Goal: Task Accomplishment & Management: Manage account settings

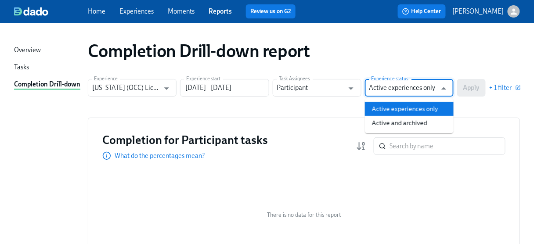
click at [415, 87] on input "Active experiences only" at bounding box center [402, 88] width 67 height 18
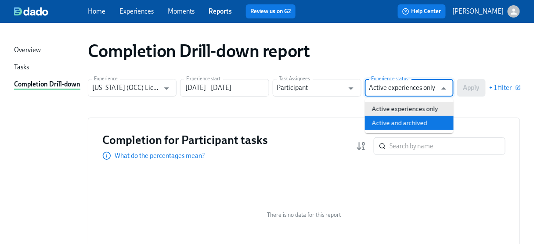
click at [404, 122] on li "Active and archived" at bounding box center [409, 123] width 89 height 14
type input "Active and archived"
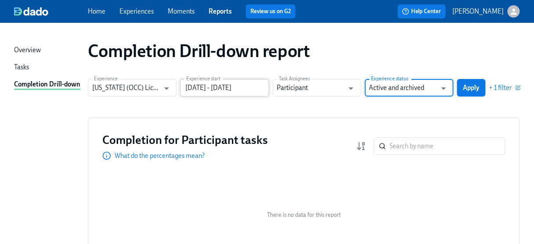
click at [256, 86] on input "[DATE] - [DATE]" at bounding box center [224, 88] width 89 height 18
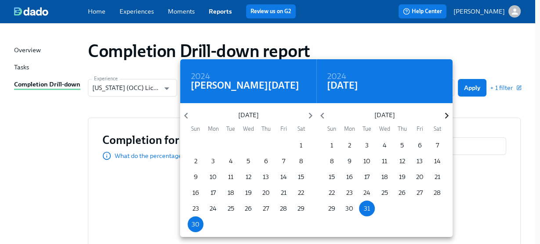
click at [446, 119] on icon "button" at bounding box center [446, 116] width 12 height 12
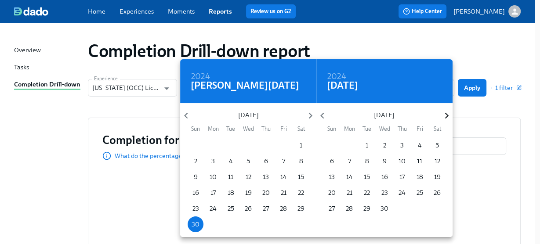
click at [446, 119] on icon "button" at bounding box center [446, 116] width 12 height 12
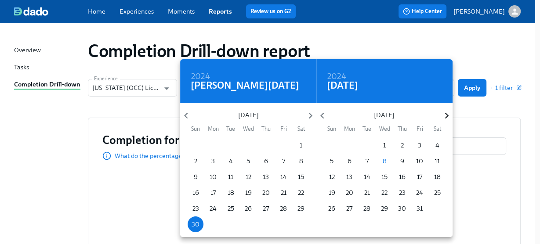
click at [446, 119] on icon "button" at bounding box center [446, 116] width 12 height 12
click at [328, 226] on p "30" at bounding box center [332, 224] width 8 height 9
type input "[DATE] - [DATE]"
click at [471, 86] on div at bounding box center [270, 122] width 540 height 244
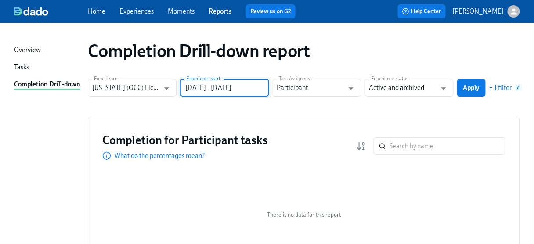
click at [471, 86] on div "2024 [PERSON_NAME] [DATE] Mon Tue Wed Thu Fri Sat 26 27 28 29 30 31 1 2 3 4 5 6…" at bounding box center [267, 122] width 534 height 244
drag, startPoint x: 469, startPoint y: 83, endPoint x: 468, endPoint y: 88, distance: 5.1
click at [469, 84] on button "Apply" at bounding box center [471, 88] width 29 height 18
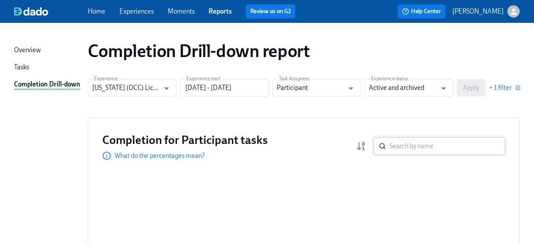
click at [397, 145] on input "search" at bounding box center [447, 146] width 116 height 18
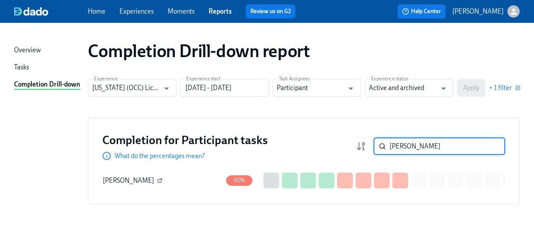
type input "[PERSON_NAME]"
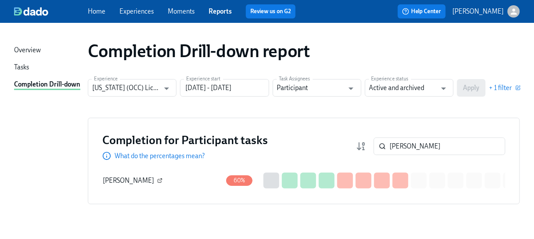
click at [157, 179] on icon "button" at bounding box center [159, 180] width 5 height 5
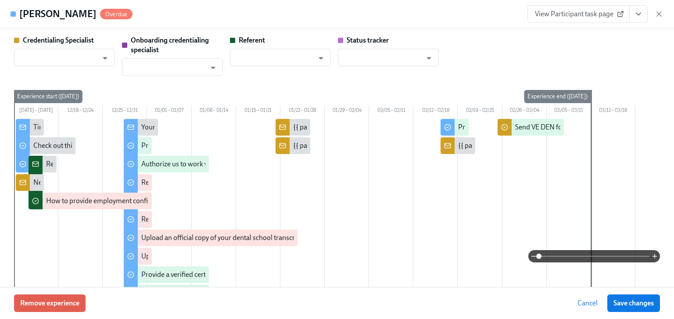
type input "[PERSON_NAME]"
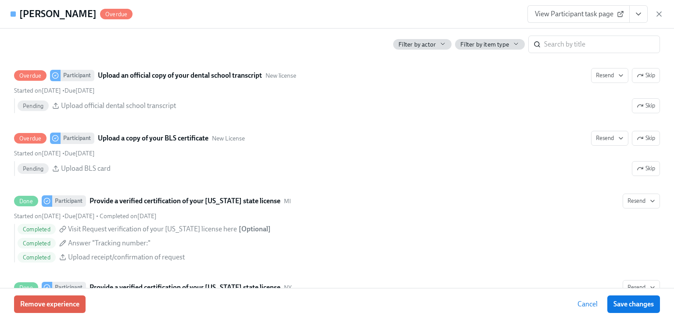
scroll to position [1651, 0]
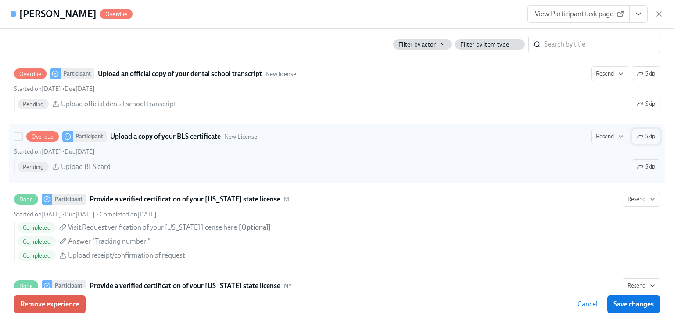
click at [539, 140] on span "Skip" at bounding box center [646, 136] width 18 height 9
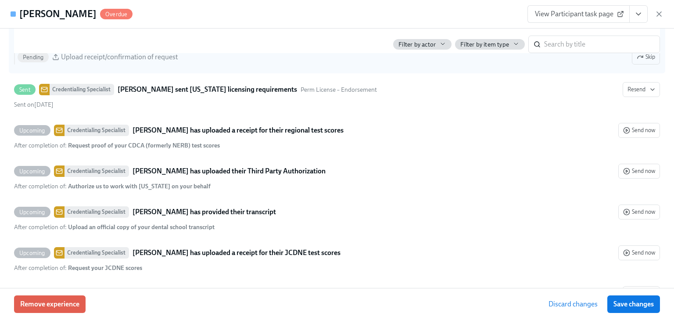
scroll to position [1932, 0]
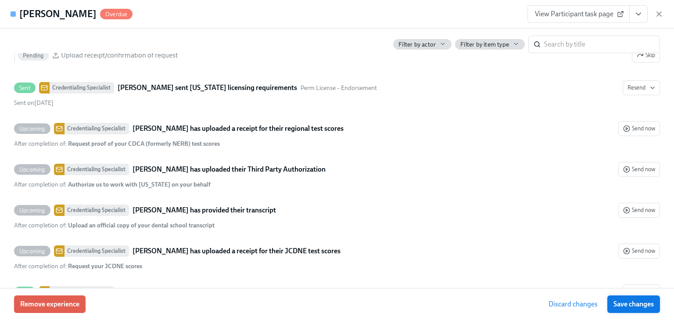
click at [539, 244] on span "Save changes" at bounding box center [634, 304] width 40 height 9
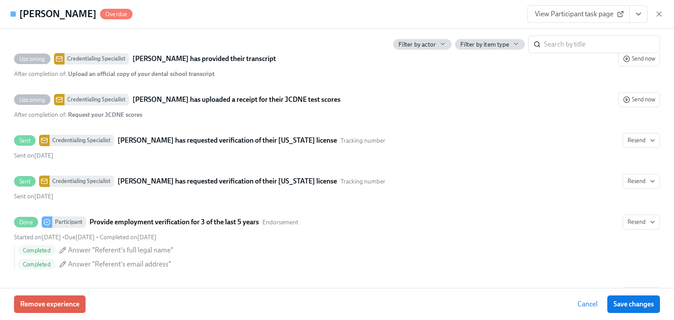
scroll to position [2072, 0]
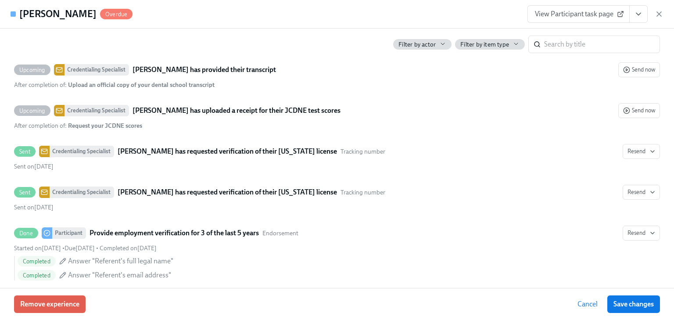
click at [539, 14] on icon "View task page" at bounding box center [638, 14] width 9 height 9
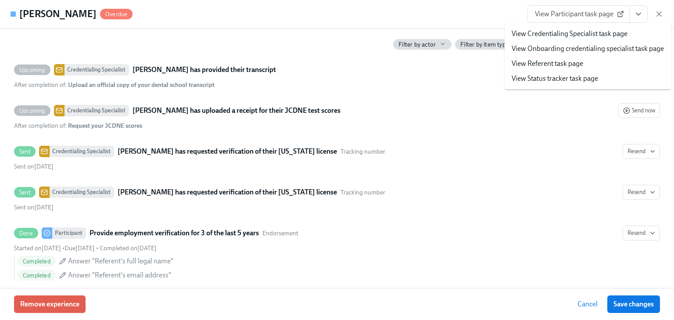
click at [539, 34] on link "View Credentialing Specialist task page" at bounding box center [570, 34] width 116 height 10
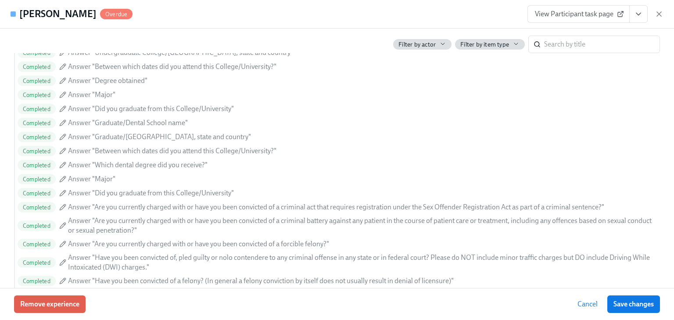
scroll to position [1099, 0]
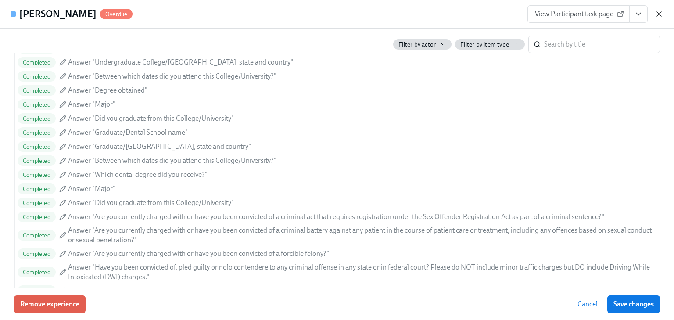
click at [539, 13] on icon "button" at bounding box center [659, 14] width 9 height 9
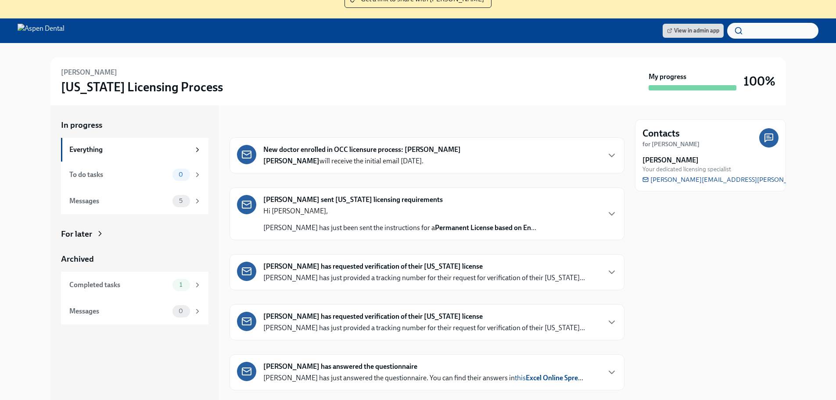
scroll to position [99, 0]
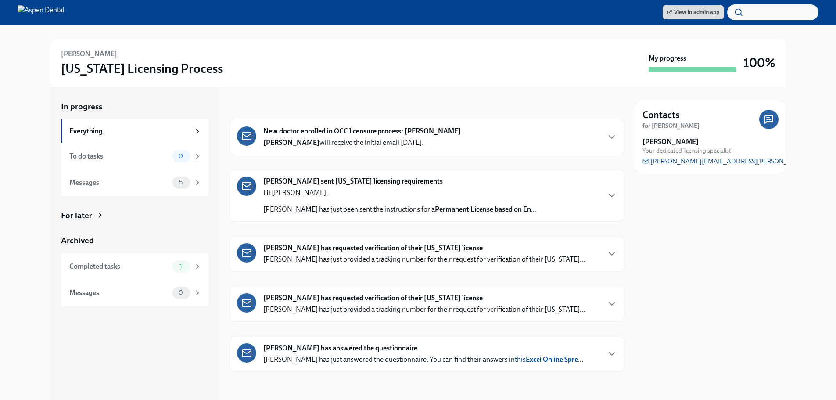
click at [325, 298] on strong "[PERSON_NAME] has requested verification of their [US_STATE] license" at bounding box center [373, 298] width 220 height 10
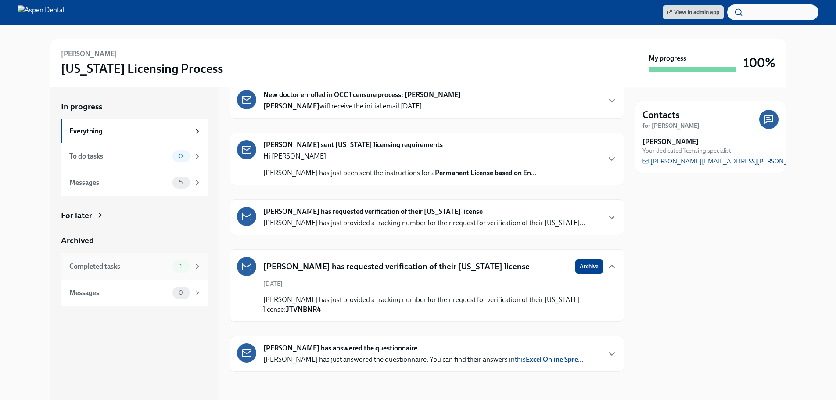
click at [112, 264] on div "Completed tasks" at bounding box center [119, 267] width 100 height 10
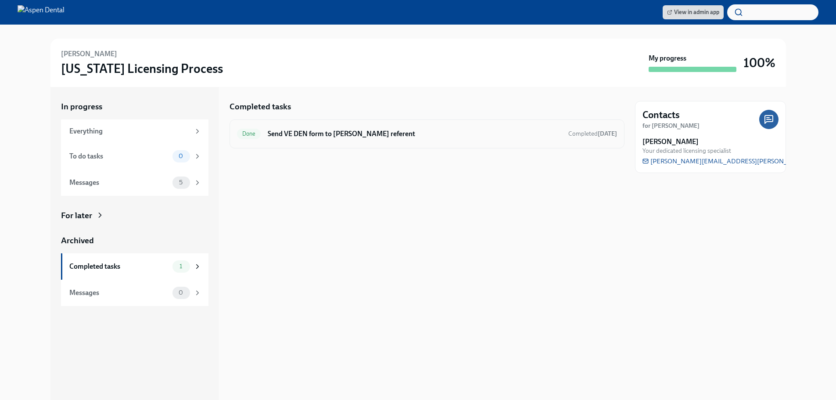
click at [329, 137] on h6 "Send VE DEN form to [PERSON_NAME] referent" at bounding box center [414, 134] width 293 height 10
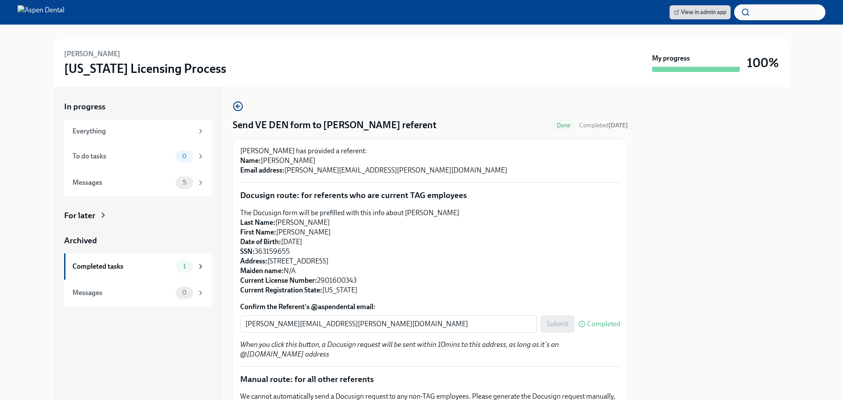
scroll to position [44, 0]
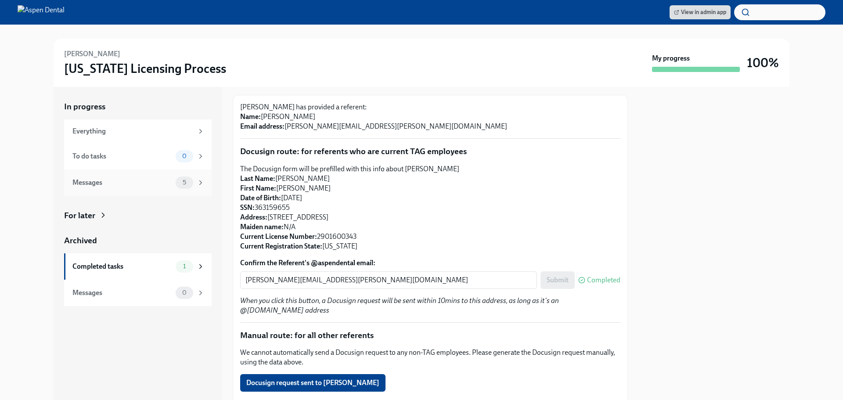
click at [79, 175] on div "Messages 5" at bounding box center [138, 182] width 148 height 26
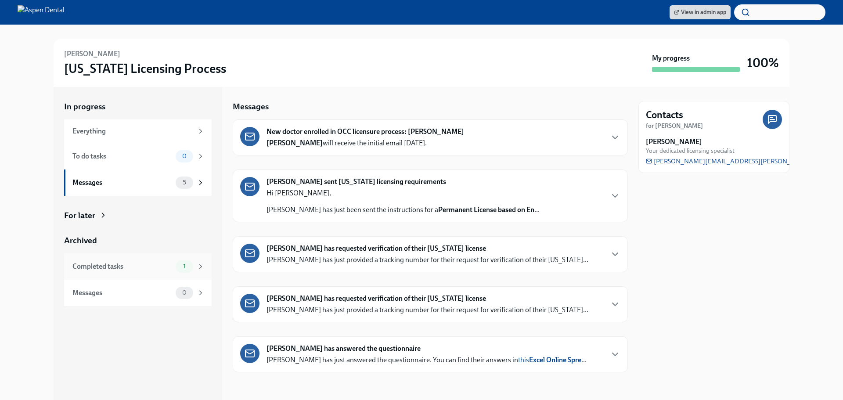
click at [80, 266] on div "Completed tasks" at bounding box center [122, 267] width 100 height 10
